Goal: Task Accomplishment & Management: Manage account settings

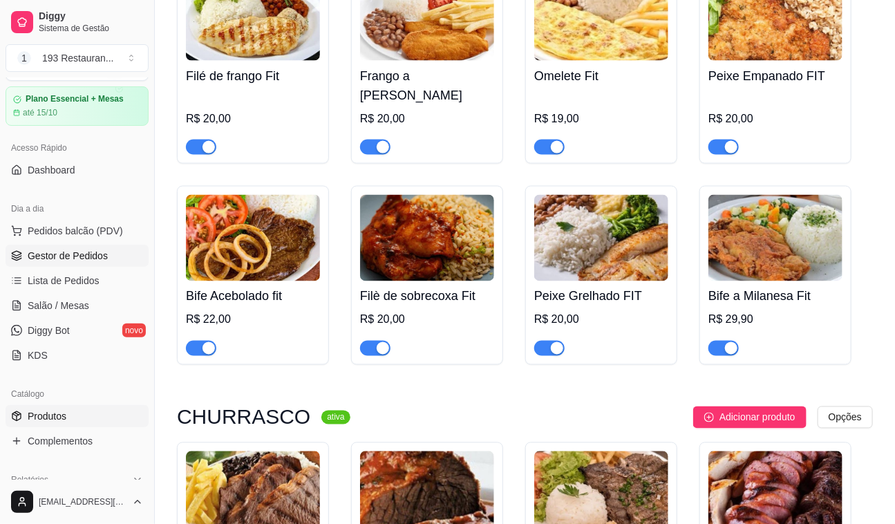
scroll to position [188, 0]
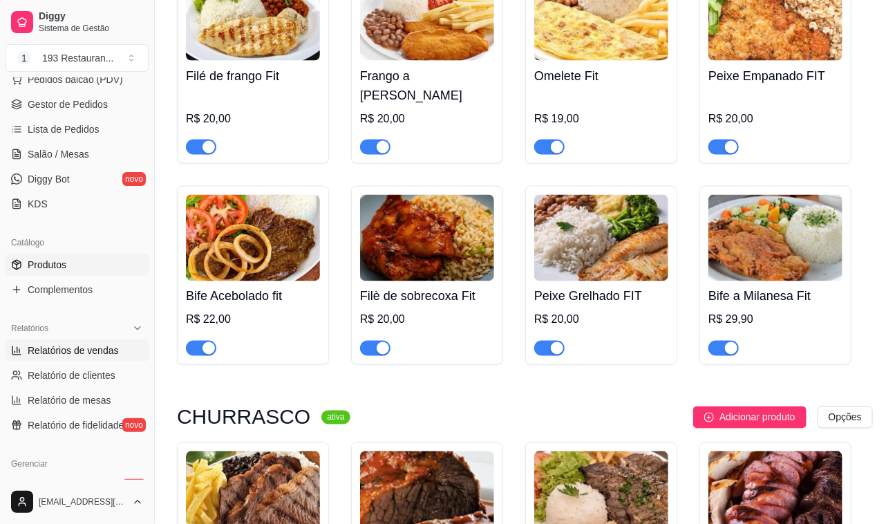
click at [105, 348] on span "Relatórios de vendas" at bounding box center [73, 350] width 91 height 14
select select "ALL"
select select "0"
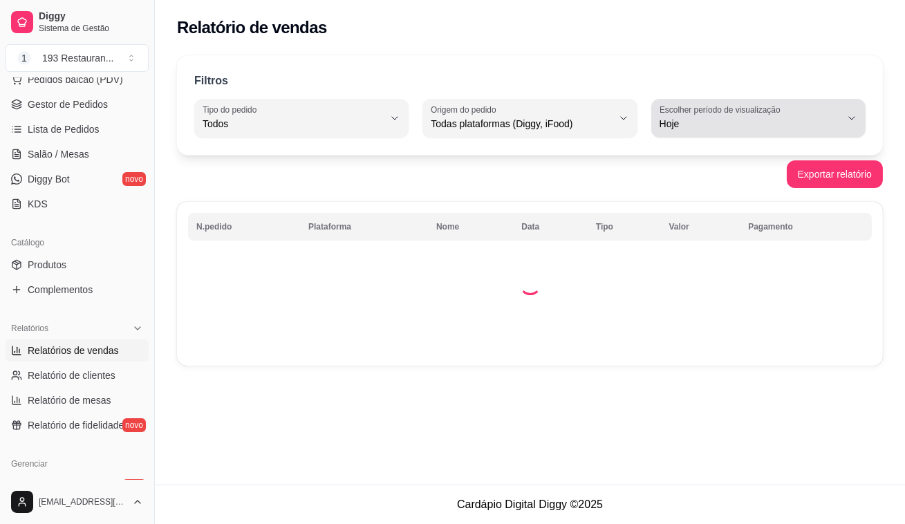
click at [737, 129] on span "Hoje" at bounding box center [749, 124] width 181 height 14
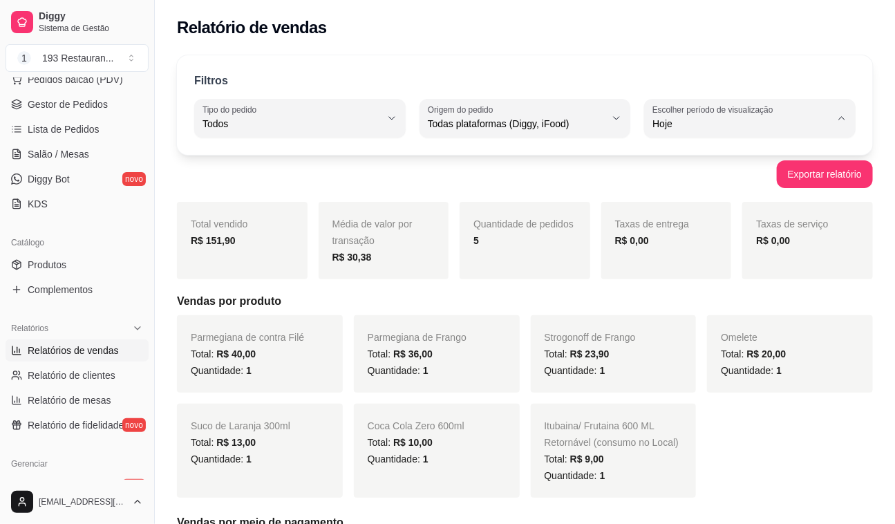
click at [719, 178] on span "Ontem" at bounding box center [743, 178] width 171 height 13
type input "1"
select select "1"
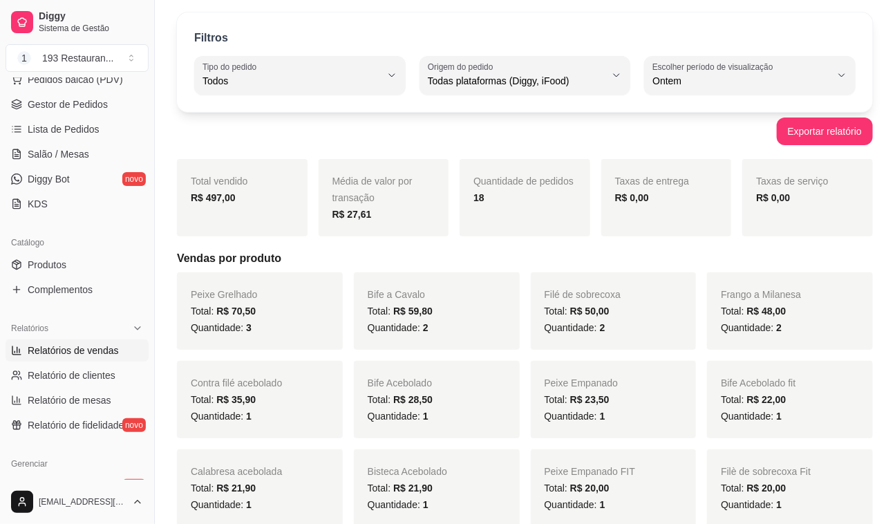
scroll to position [62, 0]
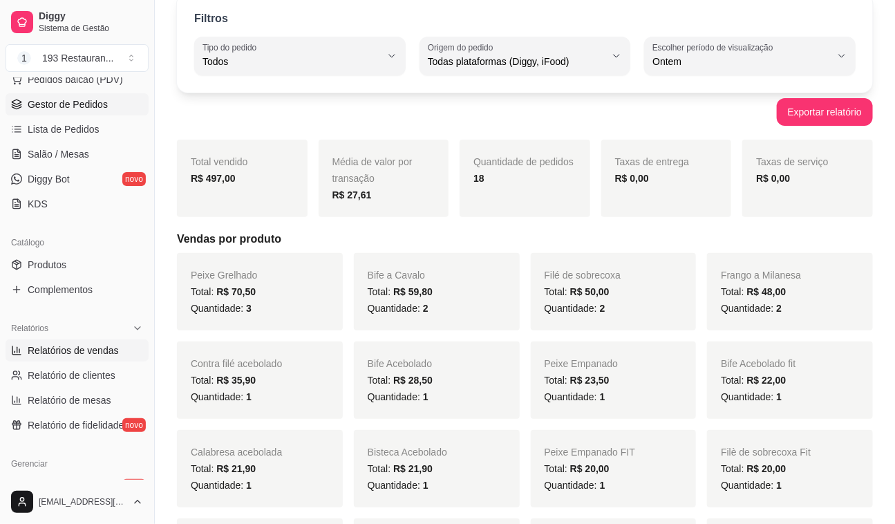
click at [73, 108] on span "Gestor de Pedidos" at bounding box center [68, 104] width 80 height 14
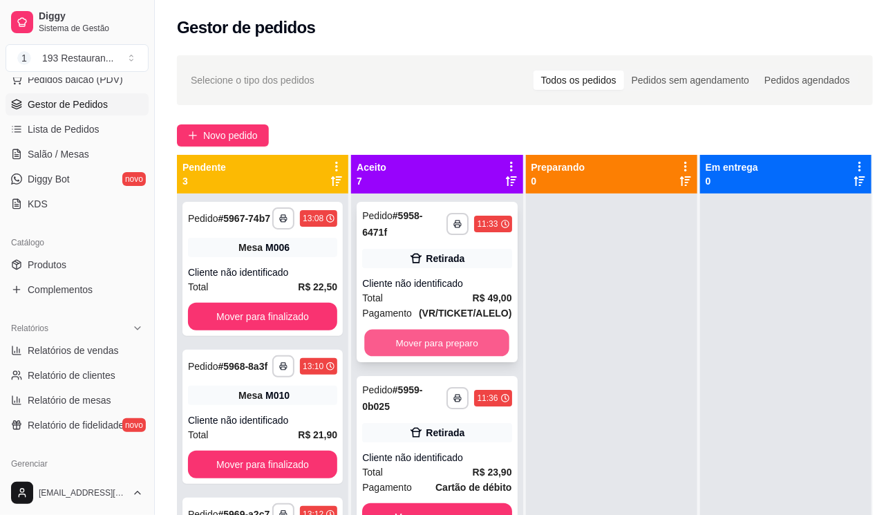
click at [468, 343] on button "Mover para preparo" at bounding box center [436, 343] width 145 height 27
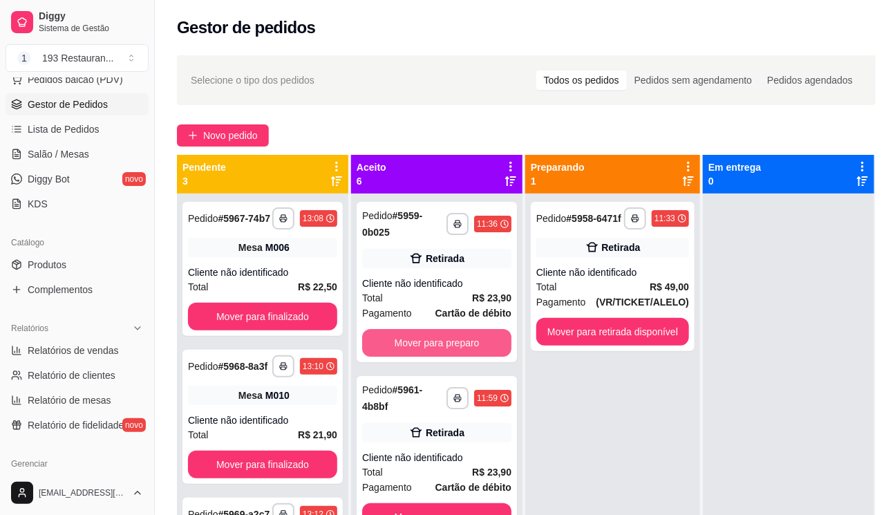
click at [468, 343] on button "Mover para preparo" at bounding box center [436, 343] width 149 height 28
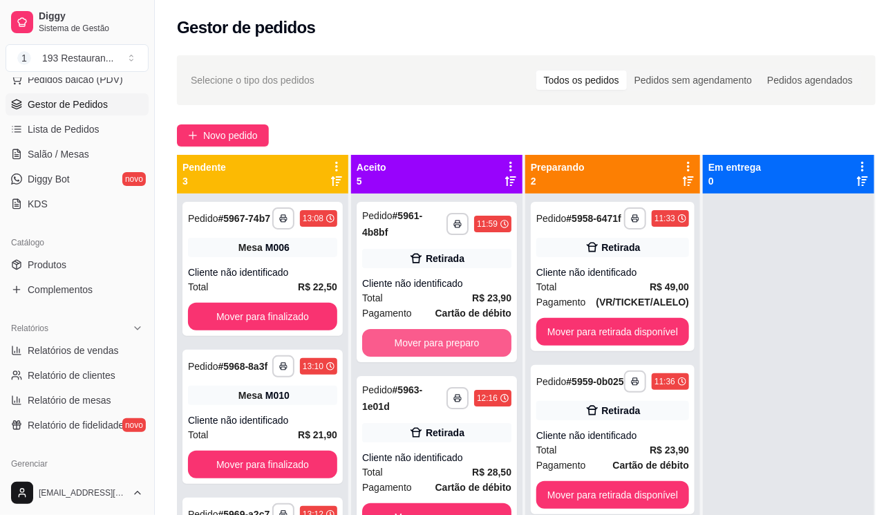
click at [468, 343] on button "Mover para preparo" at bounding box center [436, 343] width 149 height 28
click at [468, 344] on button "Mover para preparo" at bounding box center [436, 343] width 149 height 28
click at [468, 503] on button "Mover para preparo" at bounding box center [436, 517] width 149 height 28
click at [468, 343] on button "Mover para preparo" at bounding box center [436, 343] width 145 height 27
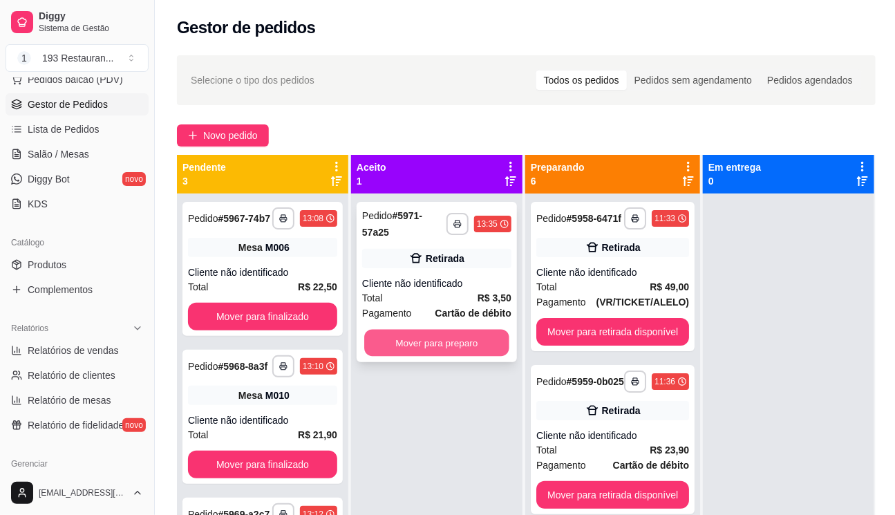
click at [473, 341] on button "Mover para preparo" at bounding box center [436, 343] width 145 height 27
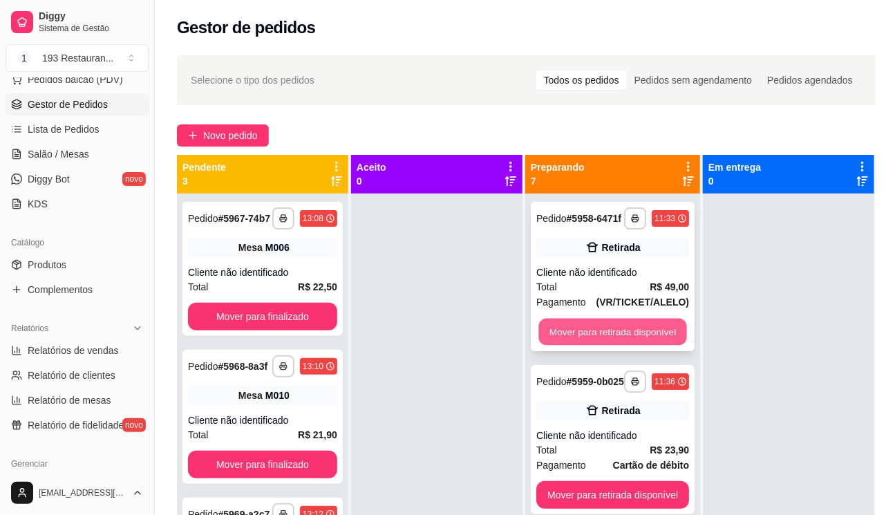
click at [554, 324] on button "Mover para retirada disponível" at bounding box center [612, 332] width 148 height 27
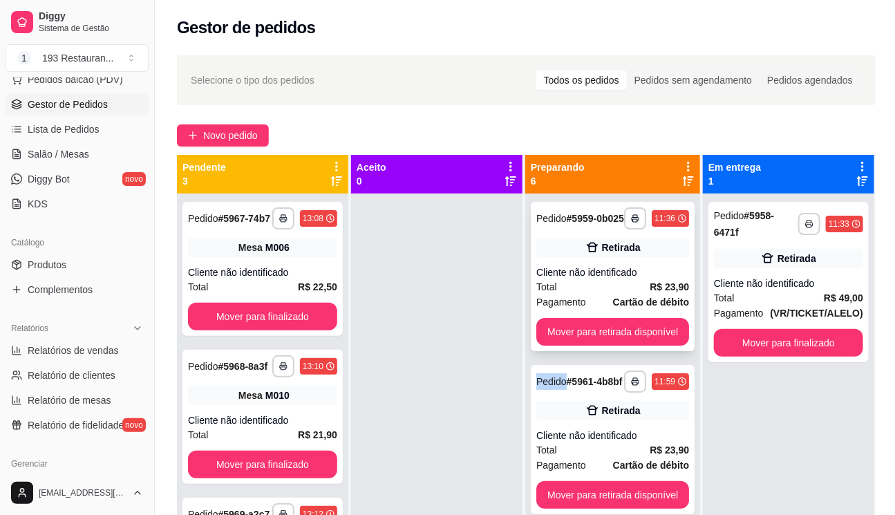
click at [555, 324] on div "**********" at bounding box center [613, 276] width 164 height 149
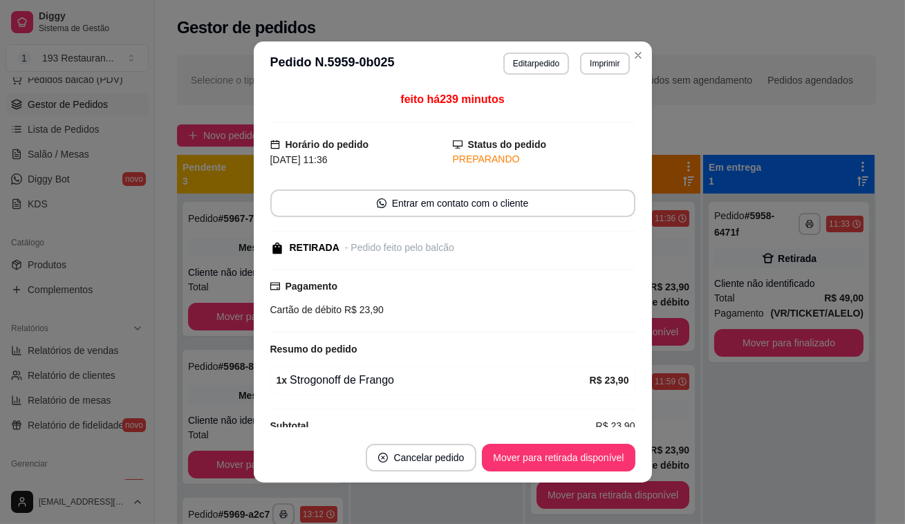
drag, startPoint x: 632, startPoint y: 324, endPoint x: 649, endPoint y: 324, distance: 16.6
click at [634, 324] on div "feito há 239 minutos Horário do pedido [DATE] 11:36 Status do pedido PREPARANDO…" at bounding box center [453, 259] width 398 height 347
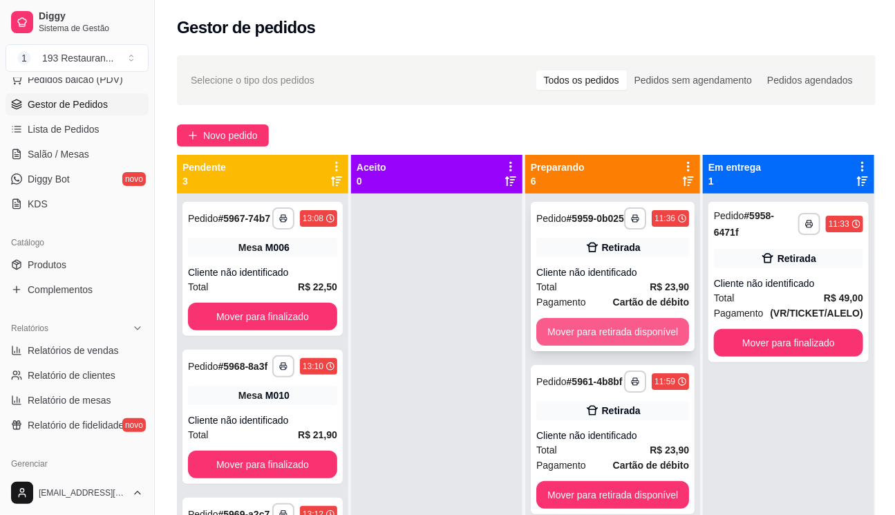
click at [645, 346] on button "Mover para retirada disponível" at bounding box center [612, 332] width 153 height 28
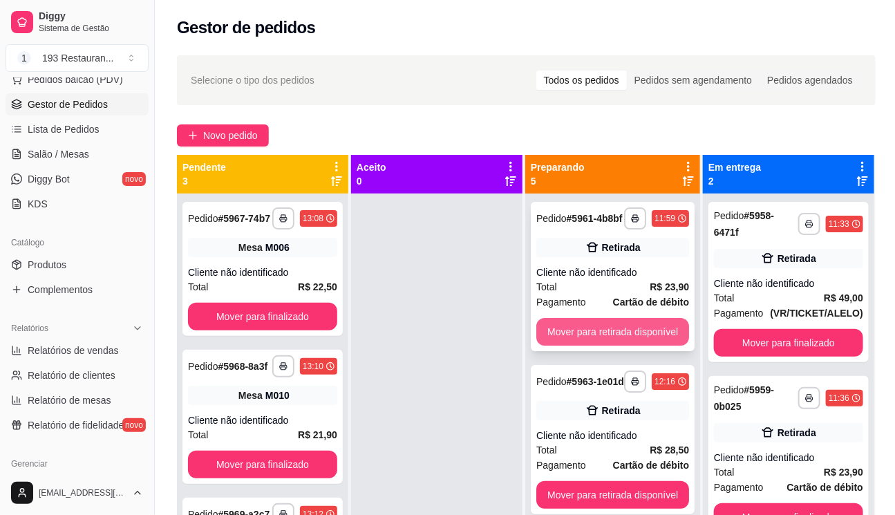
click at [648, 340] on button "Mover para retirada disponível" at bounding box center [612, 332] width 153 height 28
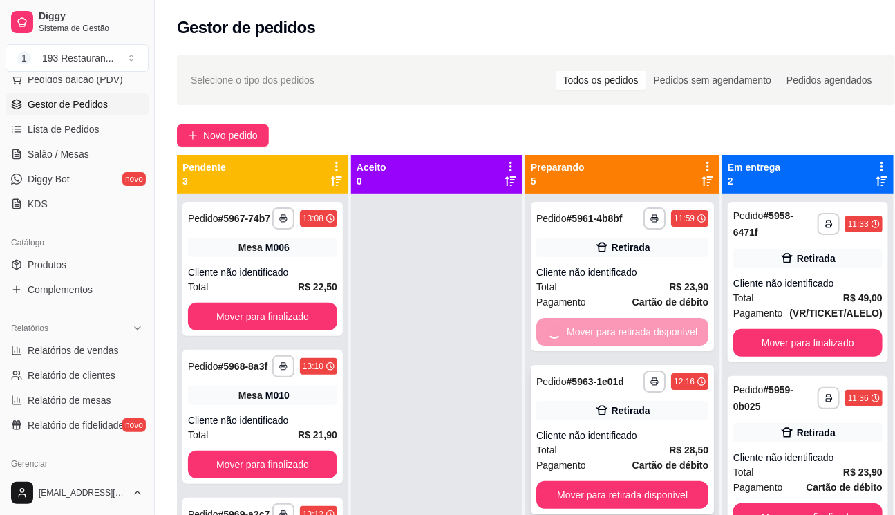
click at [649, 481] on button "Mover para retirada disponível" at bounding box center [622, 495] width 172 height 28
click at [651, 481] on button "Mover para retirada disponível" at bounding box center [622, 495] width 172 height 28
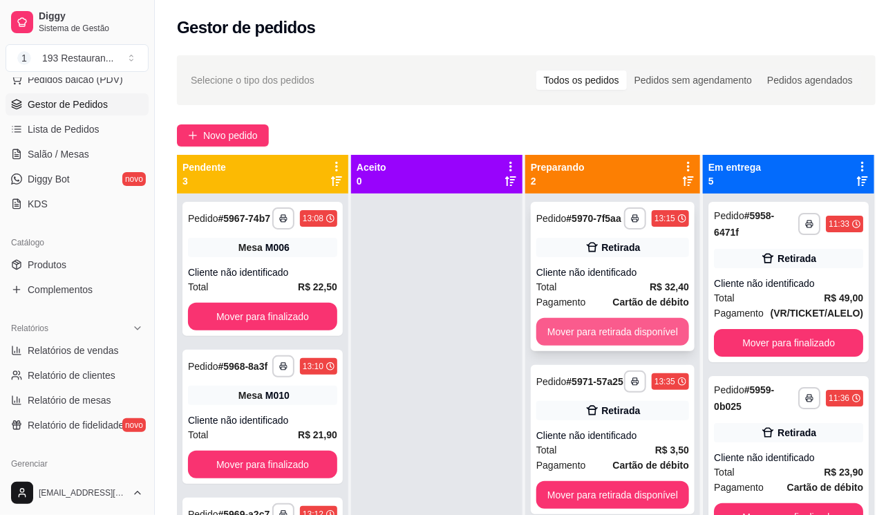
click at [654, 334] on button "Mover para retirada disponível" at bounding box center [612, 332] width 153 height 28
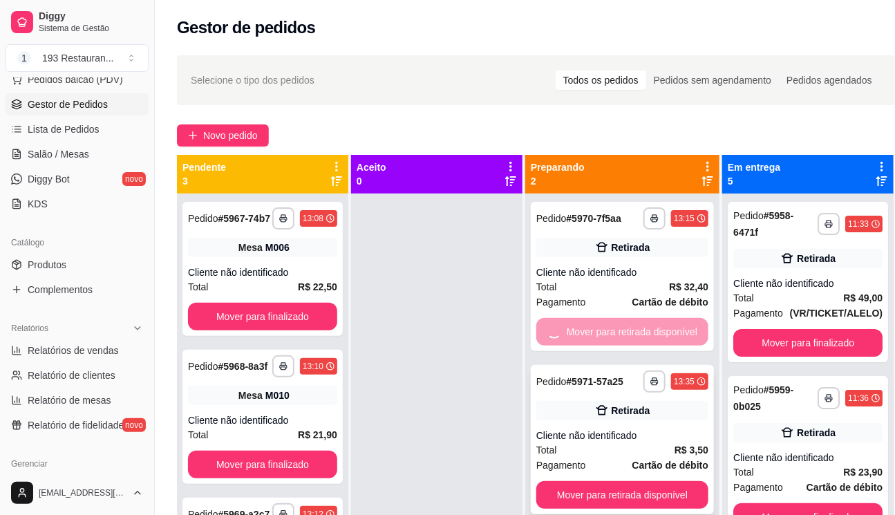
click at [655, 481] on button "Mover para retirada disponível" at bounding box center [622, 495] width 172 height 28
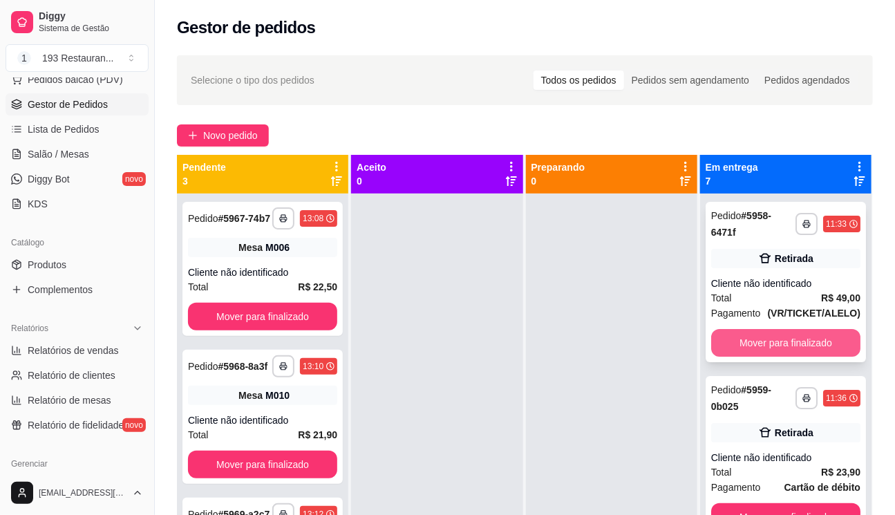
click at [753, 330] on button "Mover para finalizado" at bounding box center [785, 343] width 149 height 28
click at [764, 330] on button "Mover para finalizado" at bounding box center [785, 343] width 145 height 27
click at [764, 503] on button "Mover para finalizado" at bounding box center [785, 517] width 149 height 28
click at [764, 330] on button "Mover para finalizado" at bounding box center [785, 343] width 149 height 28
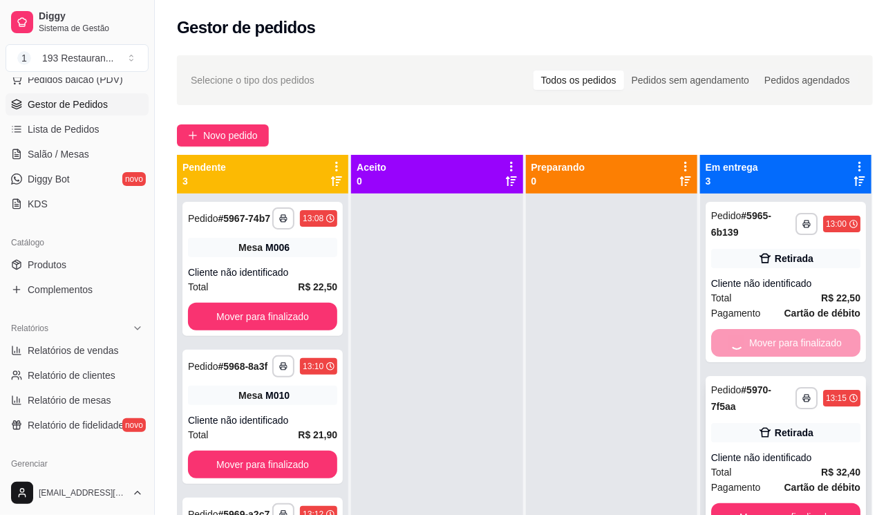
click at [764, 503] on button "Mover para finalizado" at bounding box center [785, 517] width 149 height 28
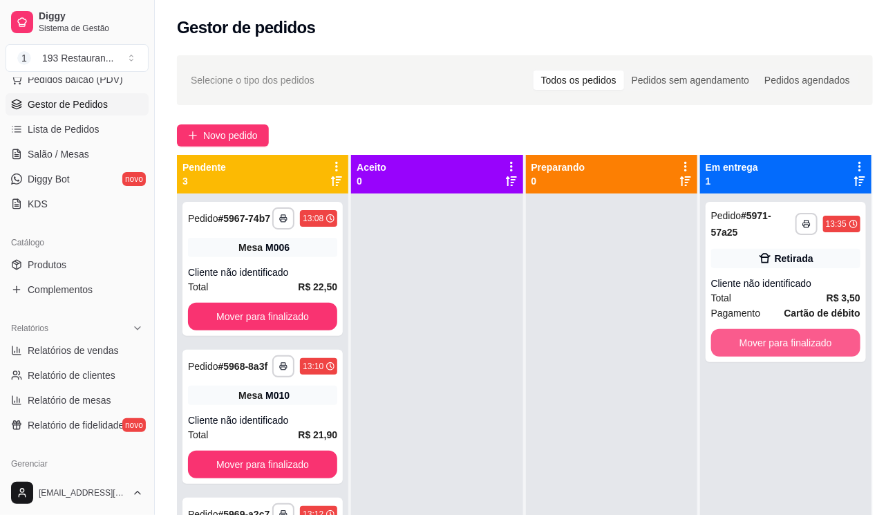
click at [764, 330] on button "Mover para finalizado" at bounding box center [785, 343] width 149 height 28
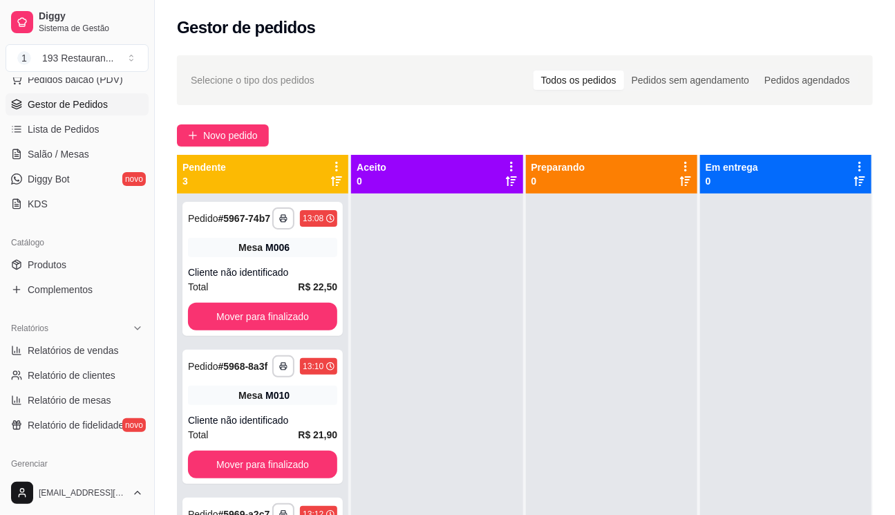
drag, startPoint x: 774, startPoint y: 288, endPoint x: 765, endPoint y: 279, distance: 13.2
drag, startPoint x: 765, startPoint y: 279, endPoint x: 72, endPoint y: 149, distance: 705.1
click at [72, 149] on span "Salão / Mesas" at bounding box center [59, 154] width 62 height 14
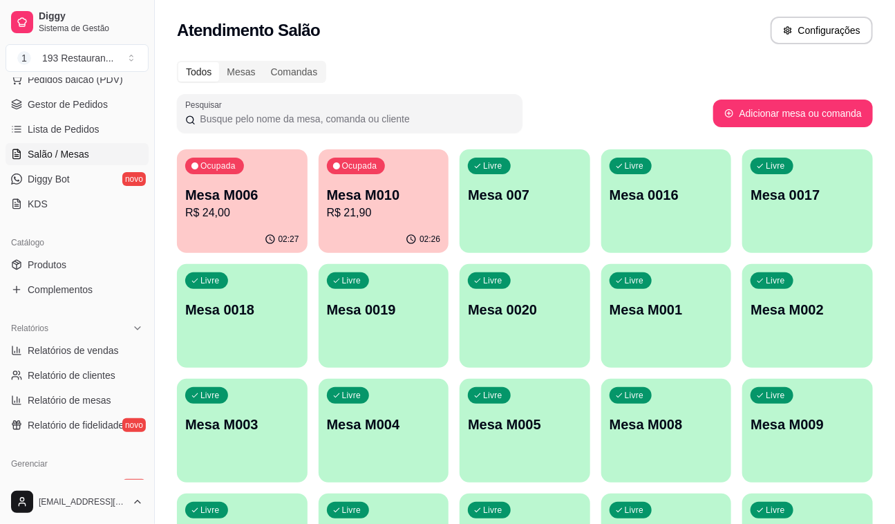
click at [359, 191] on p "Mesa M010" at bounding box center [384, 194] width 114 height 19
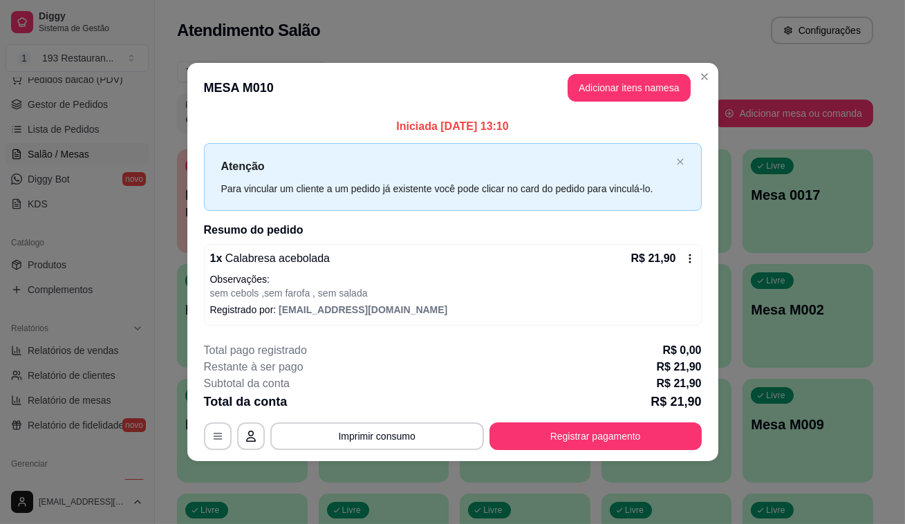
click at [690, 261] on icon at bounding box center [689, 258] width 2 height 9
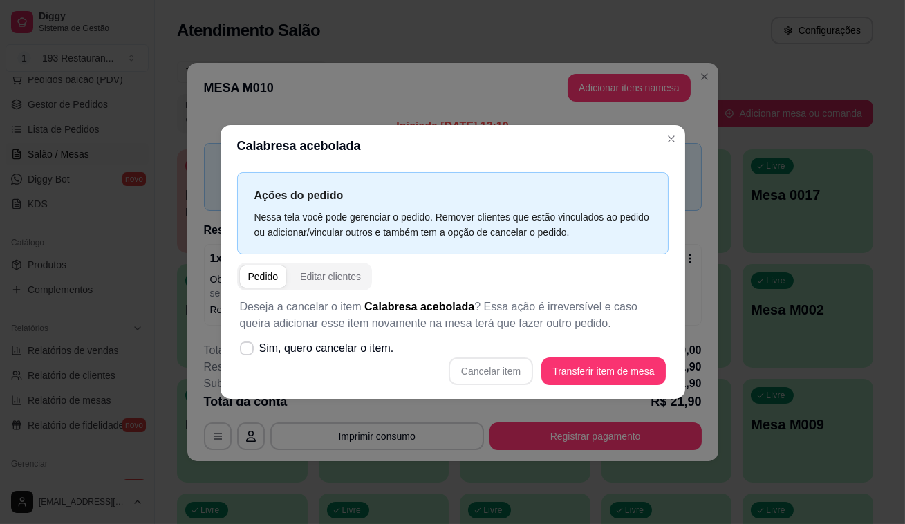
click at [504, 366] on div "Cancelar item Transferir item de mesa" at bounding box center [453, 371] width 426 height 28
click at [357, 348] on span "Sim, quero cancelar o item." at bounding box center [326, 348] width 135 height 17
click at [248, 351] on input "Sim, quero cancelar o item." at bounding box center [243, 355] width 9 height 9
checkbox input "true"
click at [530, 369] on button "Cancelar item" at bounding box center [491, 371] width 84 height 28
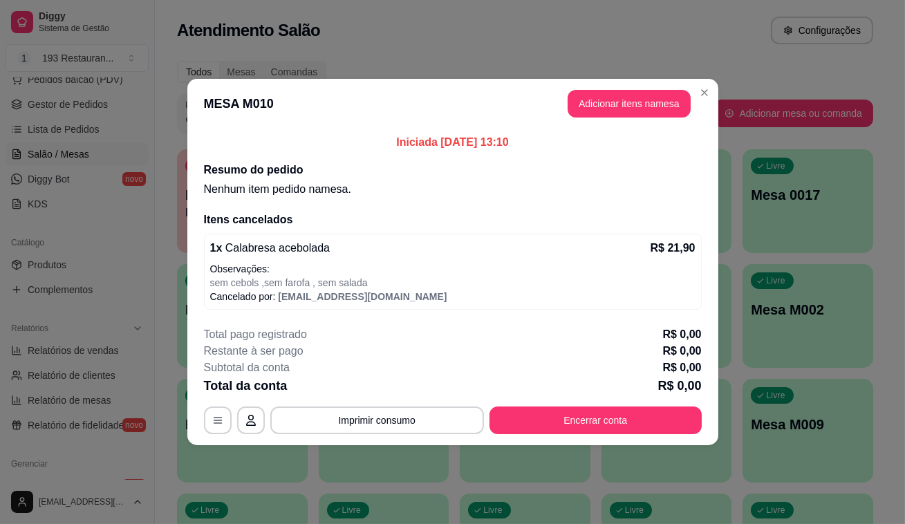
click at [638, 404] on div "Total pago registrado R$ 0,00 Restante à ser pago R$ 0,00 Subtotal da conta R$ …" at bounding box center [453, 380] width 498 height 108
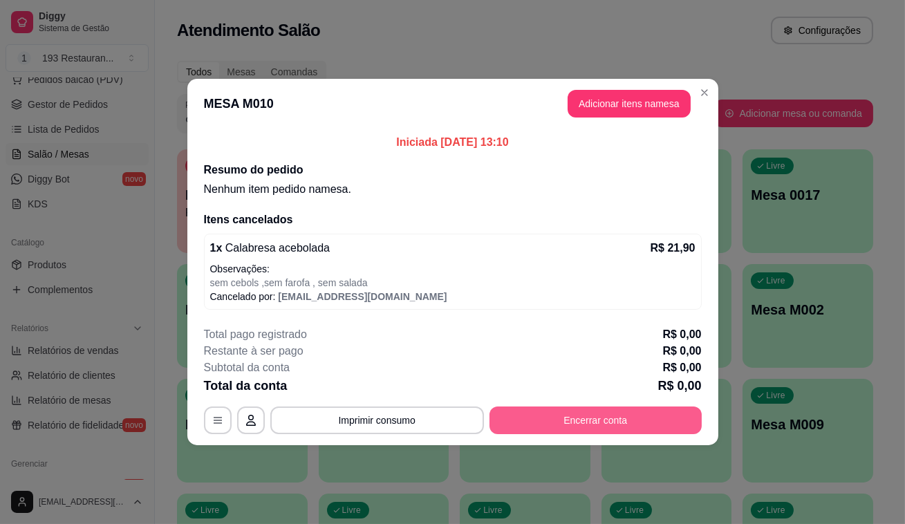
click at [645, 419] on button "Encerrar conta" at bounding box center [595, 420] width 212 height 28
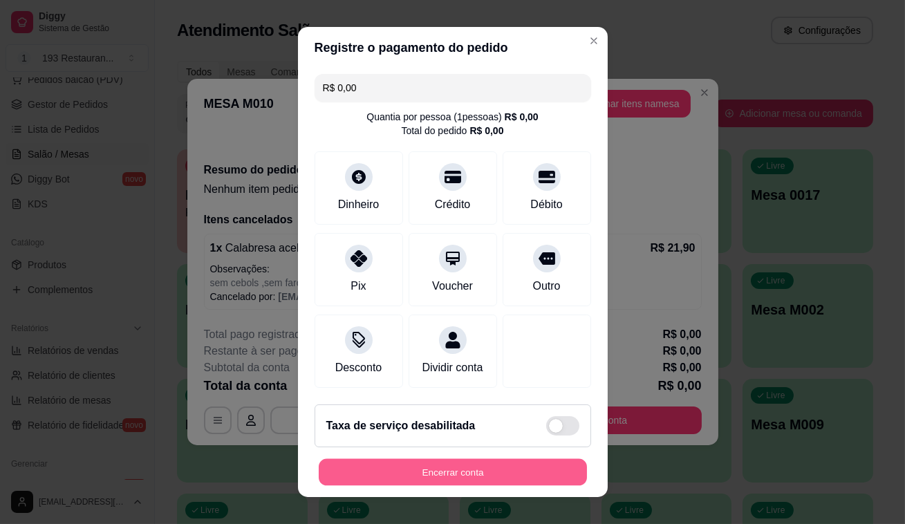
click at [545, 477] on button "Encerrar conta" at bounding box center [453, 472] width 268 height 27
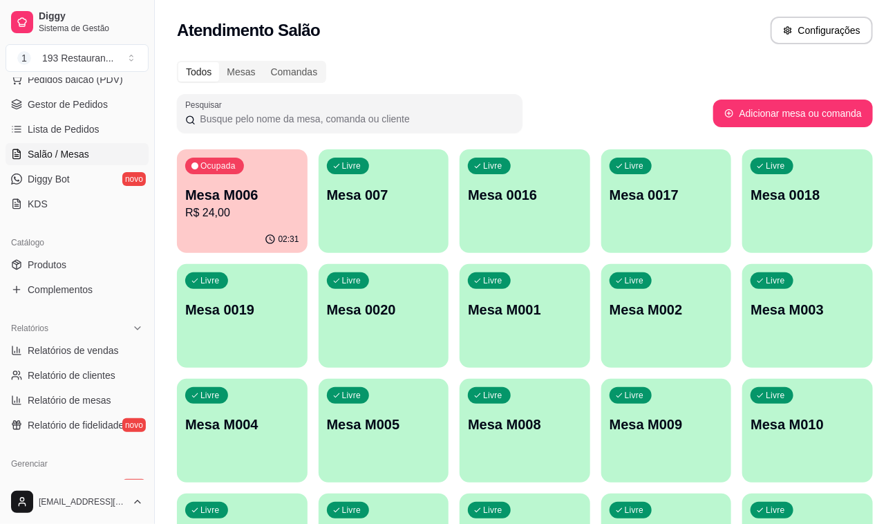
click at [276, 220] on p "R$ 24,00" at bounding box center [242, 213] width 114 height 17
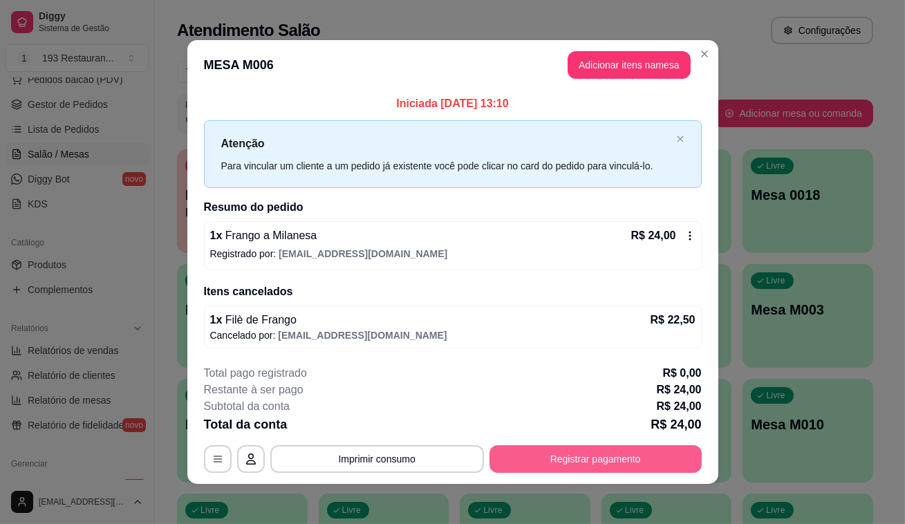
click at [602, 456] on button "Registrar pagamento" at bounding box center [595, 459] width 212 height 28
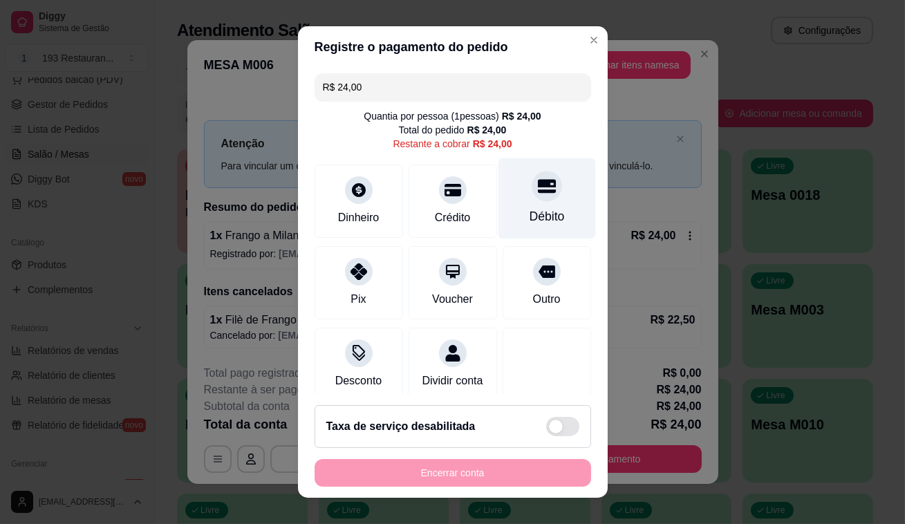
click at [551, 192] on div "Débito" at bounding box center [546, 198] width 97 height 81
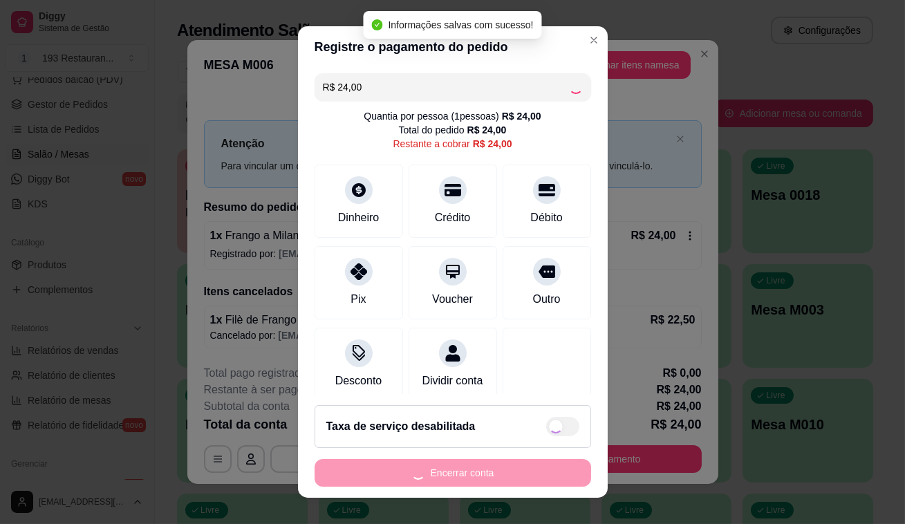
type input "R$ 0,00"
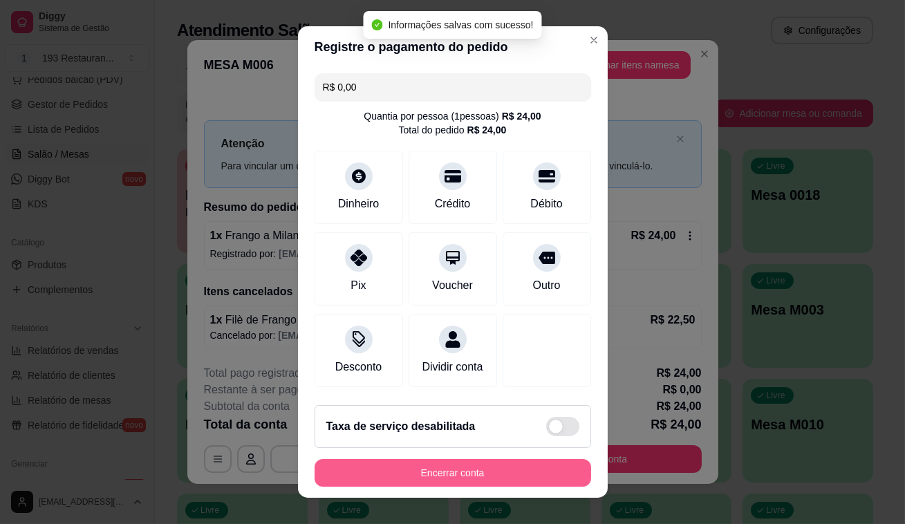
click at [431, 471] on button "Encerrar conta" at bounding box center [452, 473] width 276 height 28
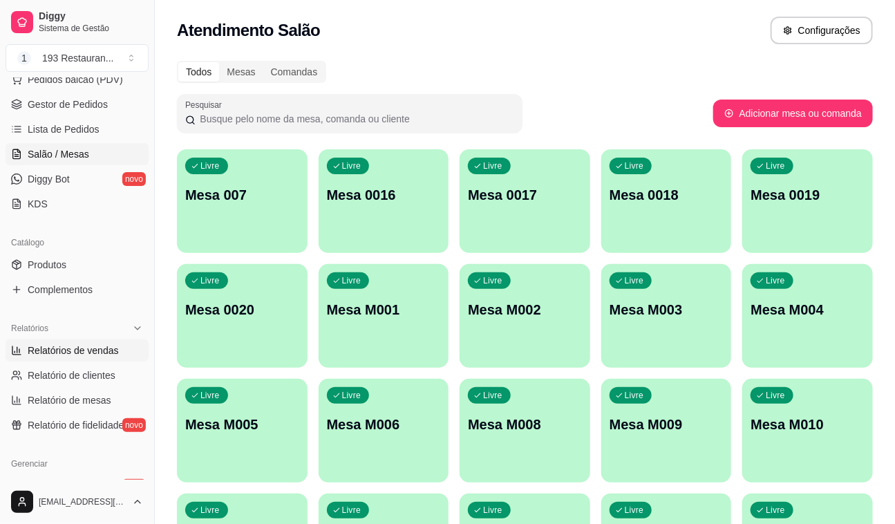
click at [71, 346] on span "Relatórios de vendas" at bounding box center [73, 350] width 91 height 14
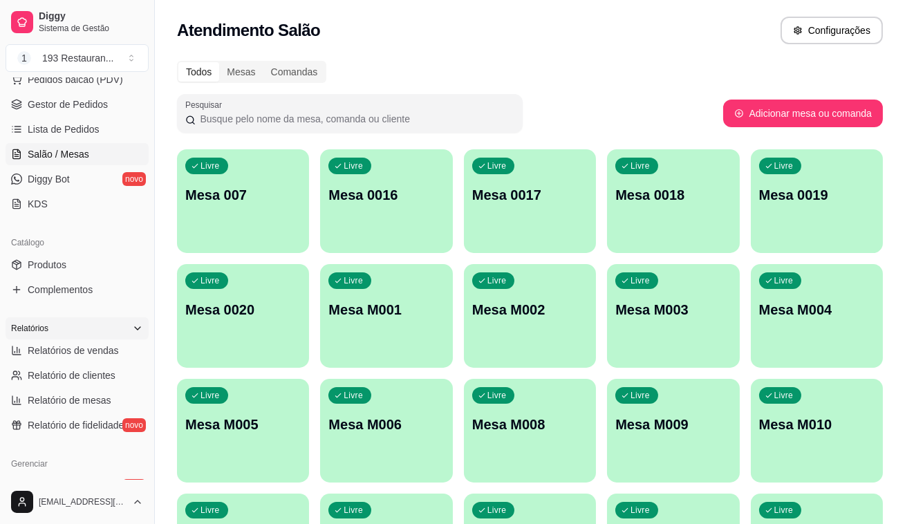
select select "ALL"
select select "0"
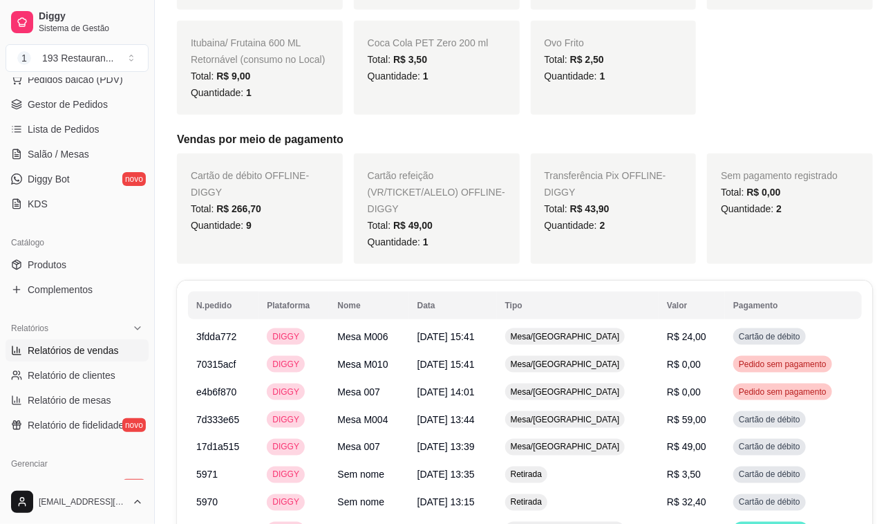
scroll to position [565, 0]
